Goal: Find specific page/section: Find specific page/section

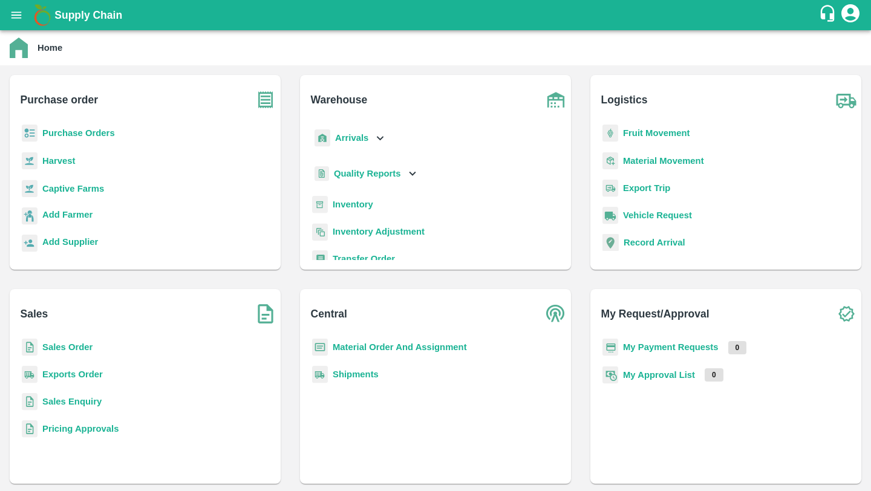
click at [79, 352] on b "Sales Order" at bounding box center [67, 347] width 50 height 10
